Goal: Information Seeking & Learning: Find specific page/section

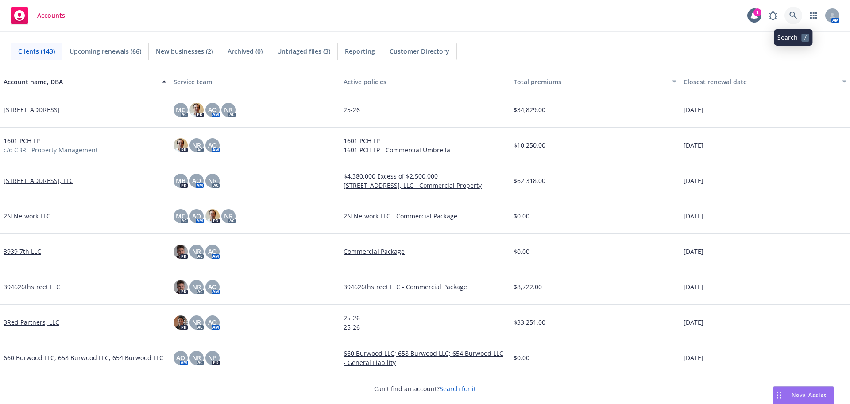
click at [789, 17] on link at bounding box center [794, 16] width 18 height 18
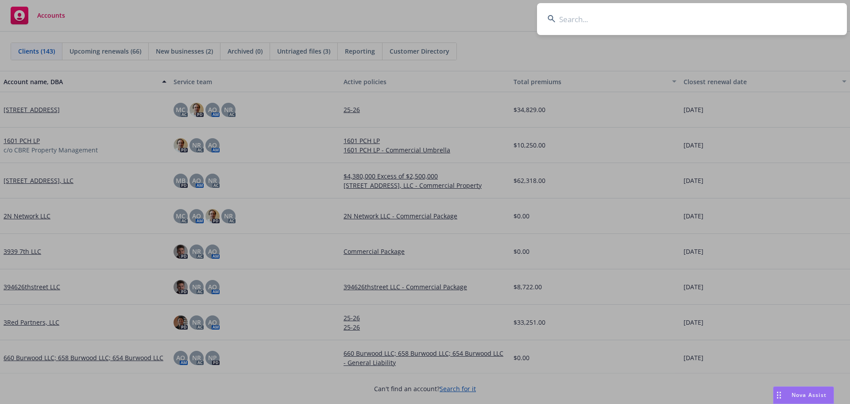
type input "Dry Utility Experts LLC"
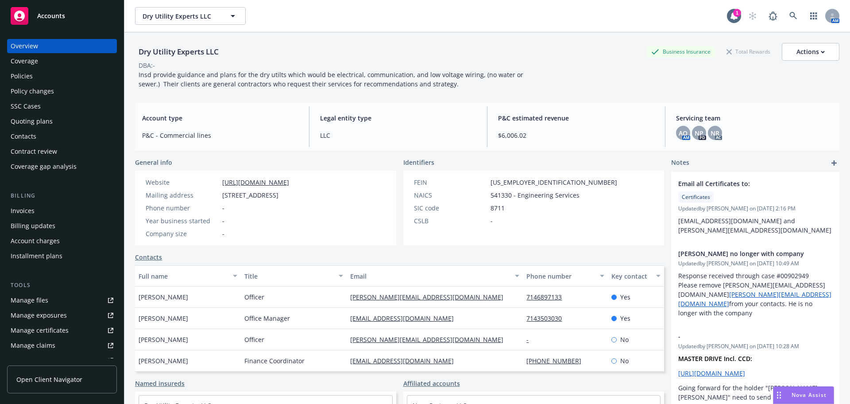
click at [22, 81] on div "Policies" at bounding box center [22, 76] width 22 height 14
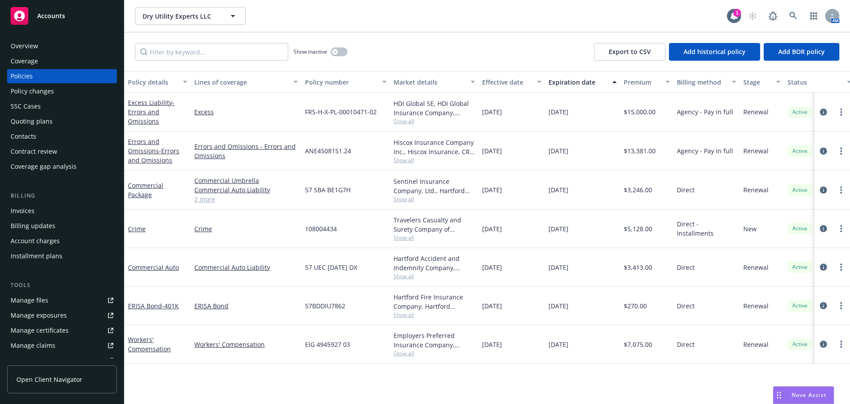
click at [68, 49] on div "Overview" at bounding box center [62, 46] width 103 height 14
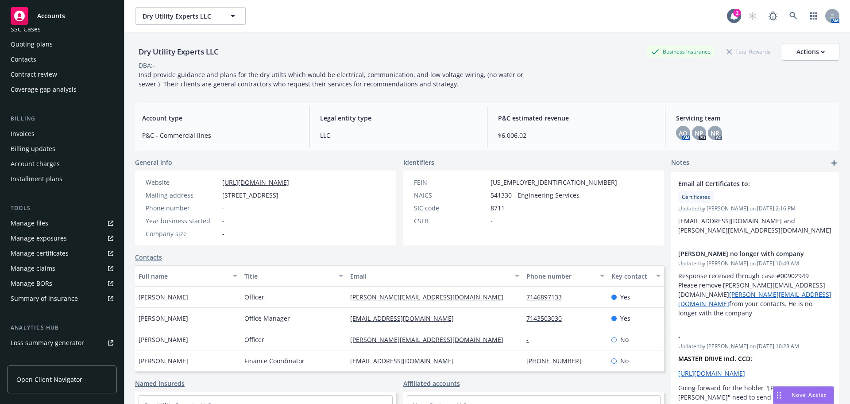
scroll to position [173, 0]
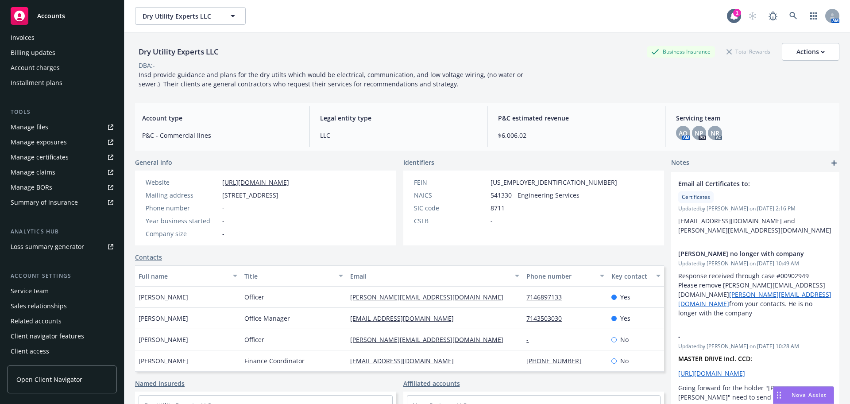
click at [39, 290] on div "Service team" at bounding box center [30, 291] width 38 height 14
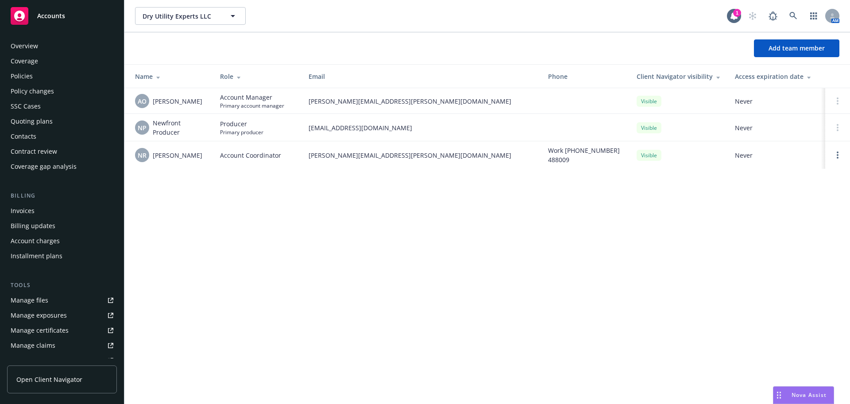
click at [37, 72] on div "Policies" at bounding box center [62, 76] width 103 height 14
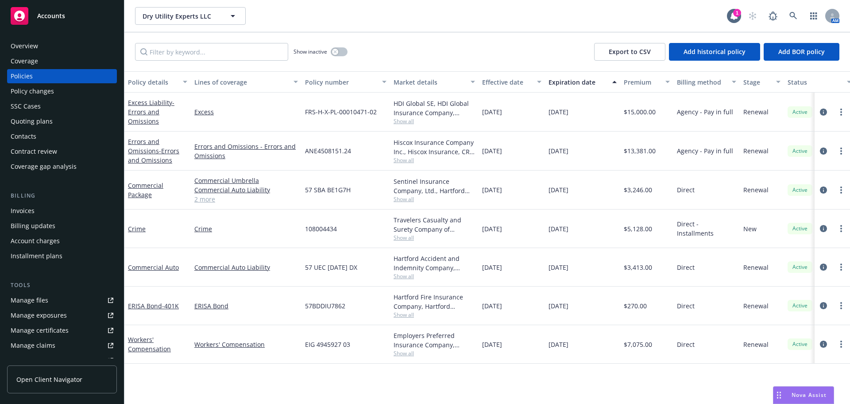
click at [65, 124] on div "Quoting plans" at bounding box center [62, 121] width 103 height 14
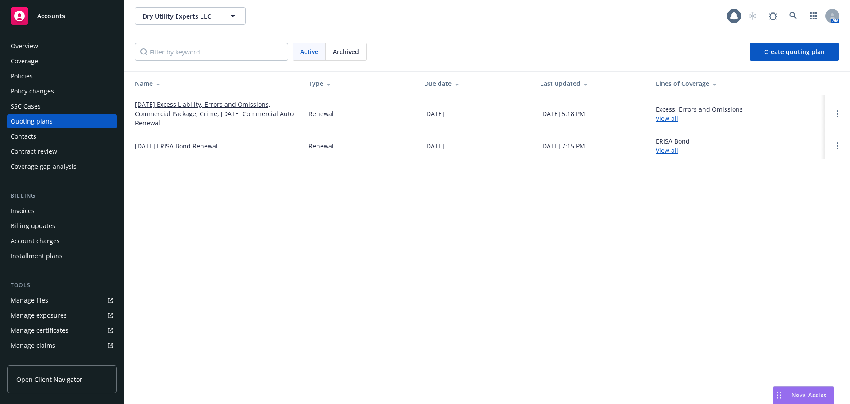
click at [162, 119] on link "[DATE] Excess Liability, Errors and Omissions, Commercial Package, Crime, [DATE…" at bounding box center [214, 114] width 159 height 28
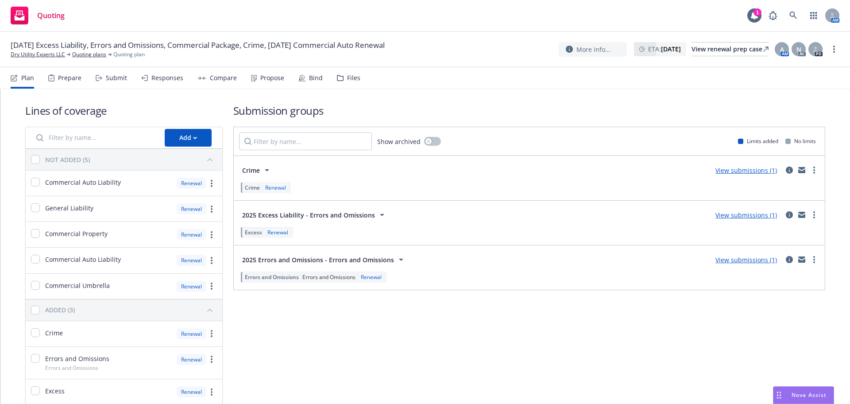
click at [259, 85] on div "Propose" at bounding box center [267, 77] width 33 height 21
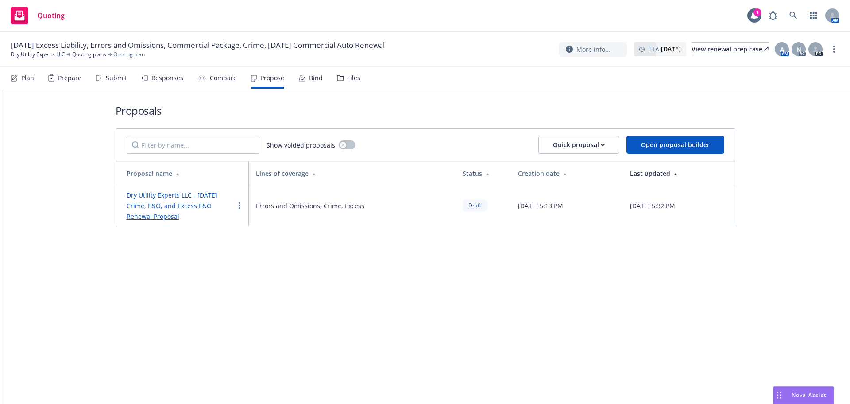
click at [165, 202] on link "Dry Utility Experts LLC - [DATE] Crime, E&O, and Excess E&O Renewal Proposal" at bounding box center [172, 206] width 91 height 30
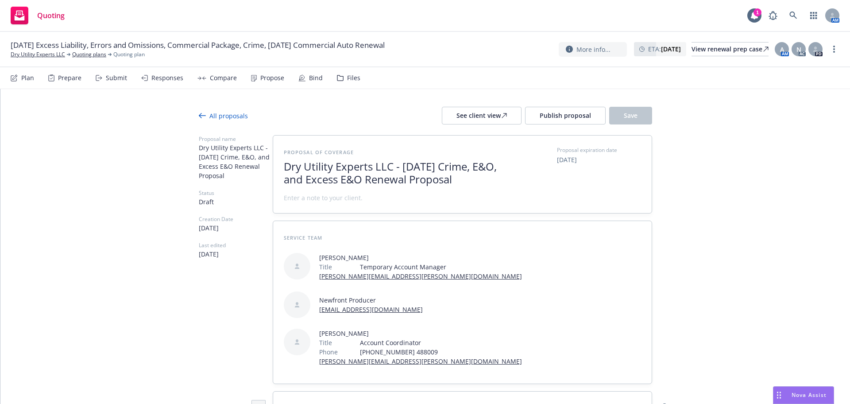
type textarea "x"
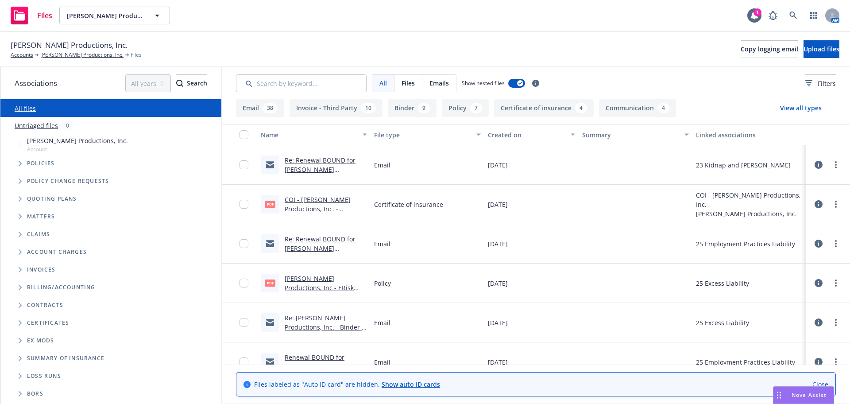
click at [39, 161] on span "Policies" at bounding box center [41, 163] width 28 height 5
click at [18, 163] on span "Tree Example" at bounding box center [20, 163] width 14 height 14
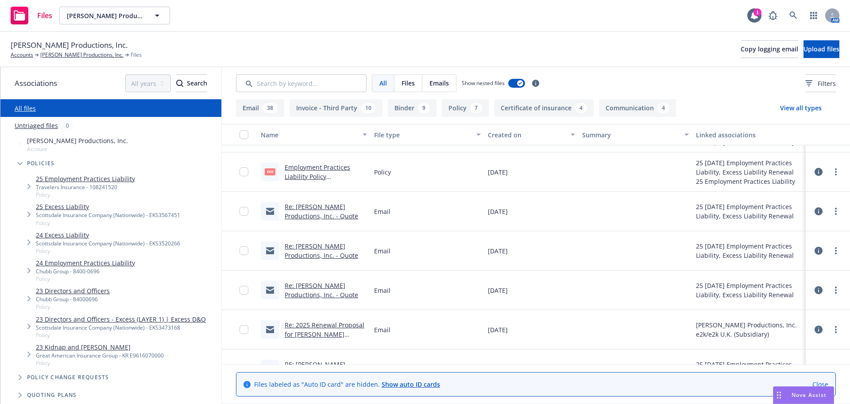
scroll to position [387, 0]
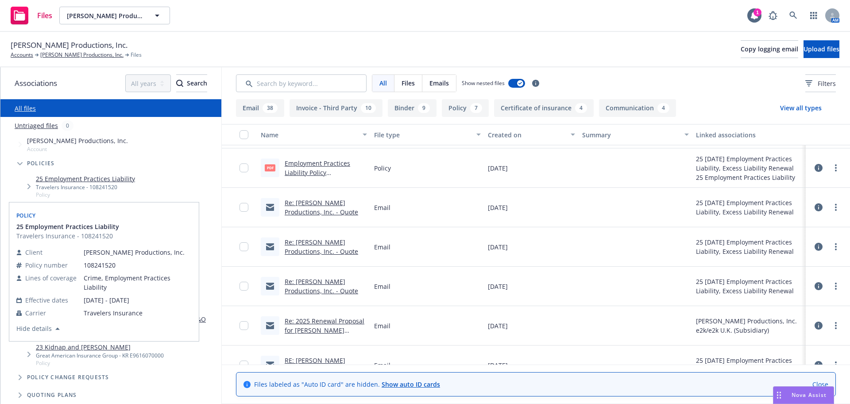
click at [100, 177] on link "25 Employment Practices Liability" at bounding box center [85, 178] width 99 height 9
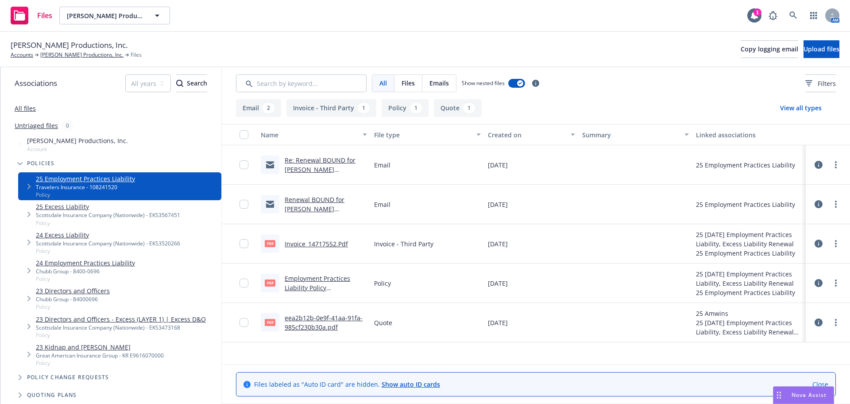
click at [302, 279] on link "Employment Practices Liability Policy #108241520.pdf" at bounding box center [318, 287] width 66 height 27
click at [63, 210] on link "25 Excess Liability" at bounding box center [108, 206] width 144 height 9
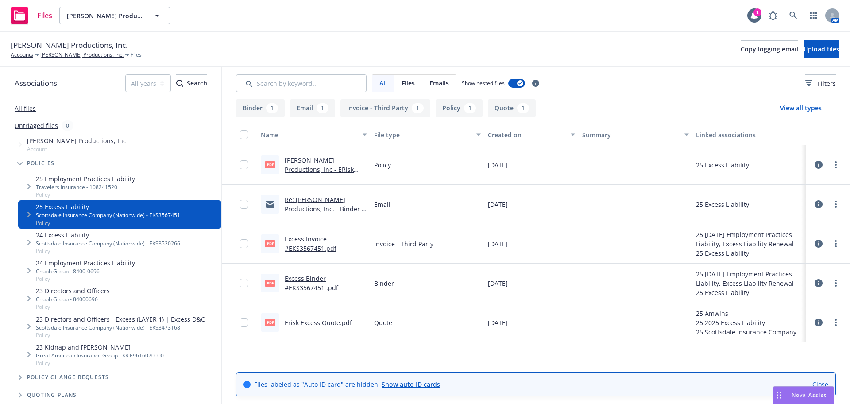
click at [295, 166] on link "Olmstead Productions, Inc - ERisk Excess Policy.pdf" at bounding box center [319, 169] width 69 height 27
click at [56, 235] on link "24 Excess Liability" at bounding box center [108, 234] width 144 height 9
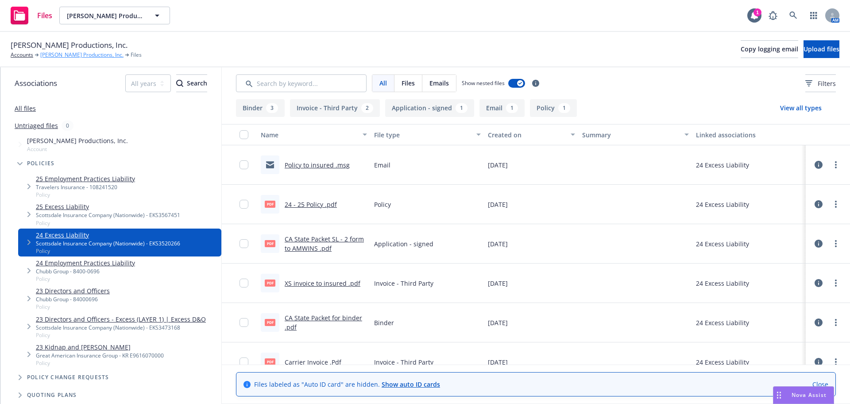
click at [62, 52] on link "Olmstead Productions, Inc." at bounding box center [81, 55] width 83 height 8
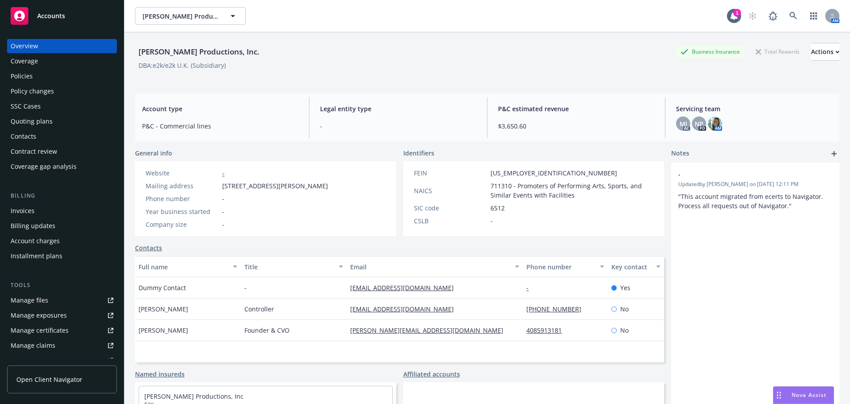
click at [53, 78] on div "Policies" at bounding box center [62, 76] width 103 height 14
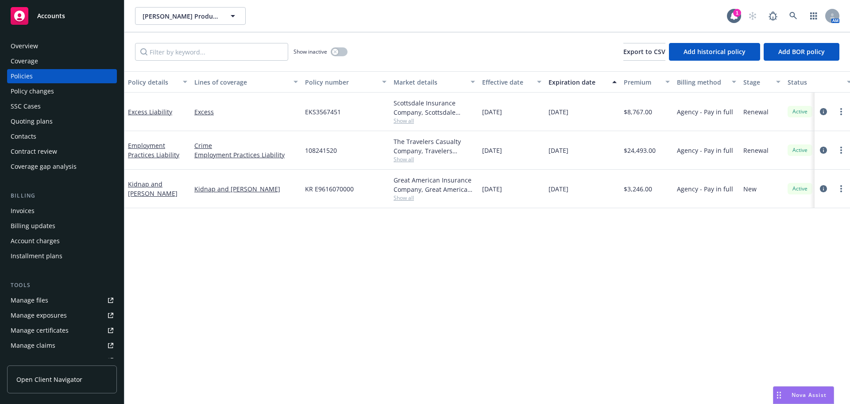
click at [34, 298] on div "Manage files" at bounding box center [30, 300] width 38 height 14
